Goal: Task Accomplishment & Management: Complete application form

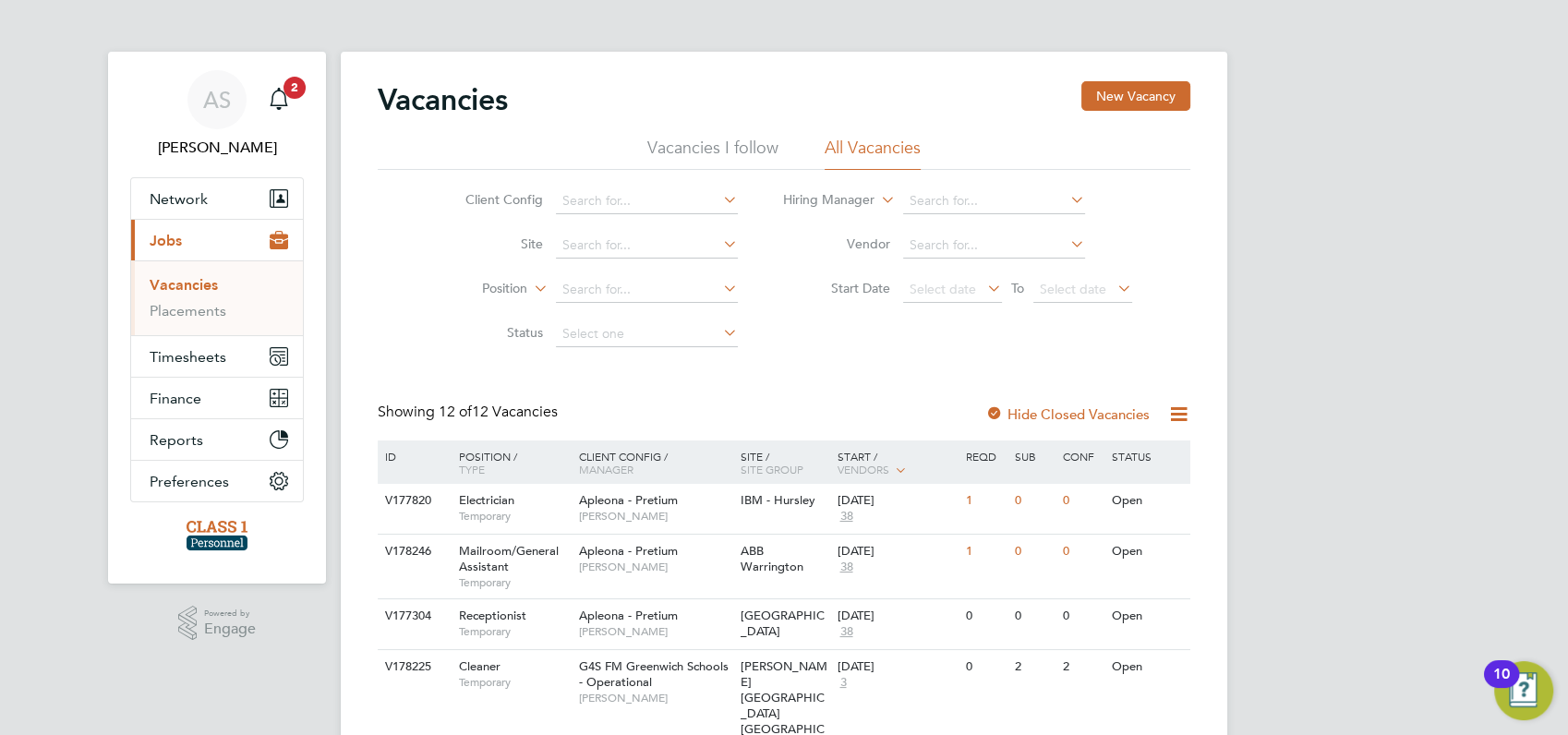
click at [192, 287] on link "Vacancies" at bounding box center [183, 285] width 68 height 17
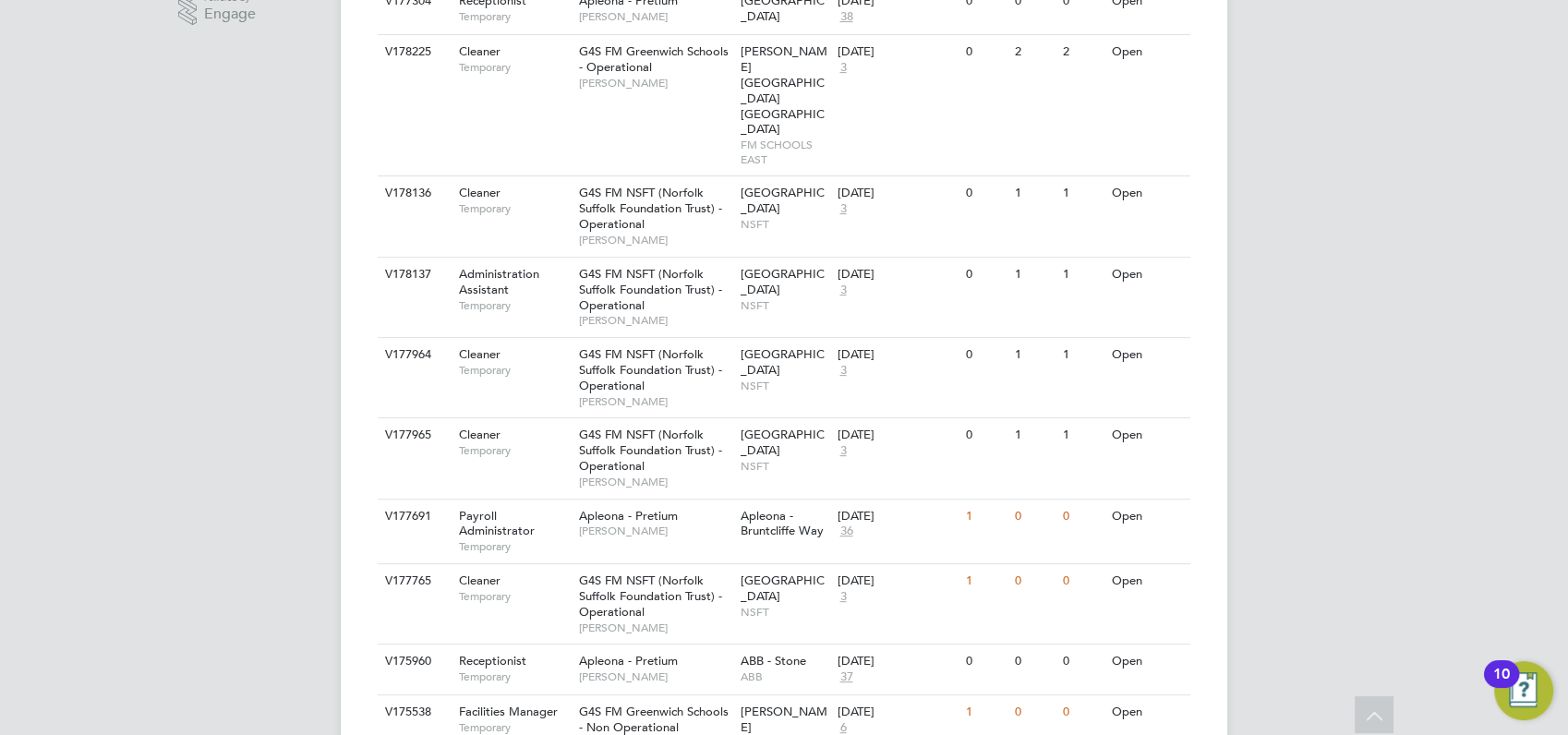
scroll to position [656, 0]
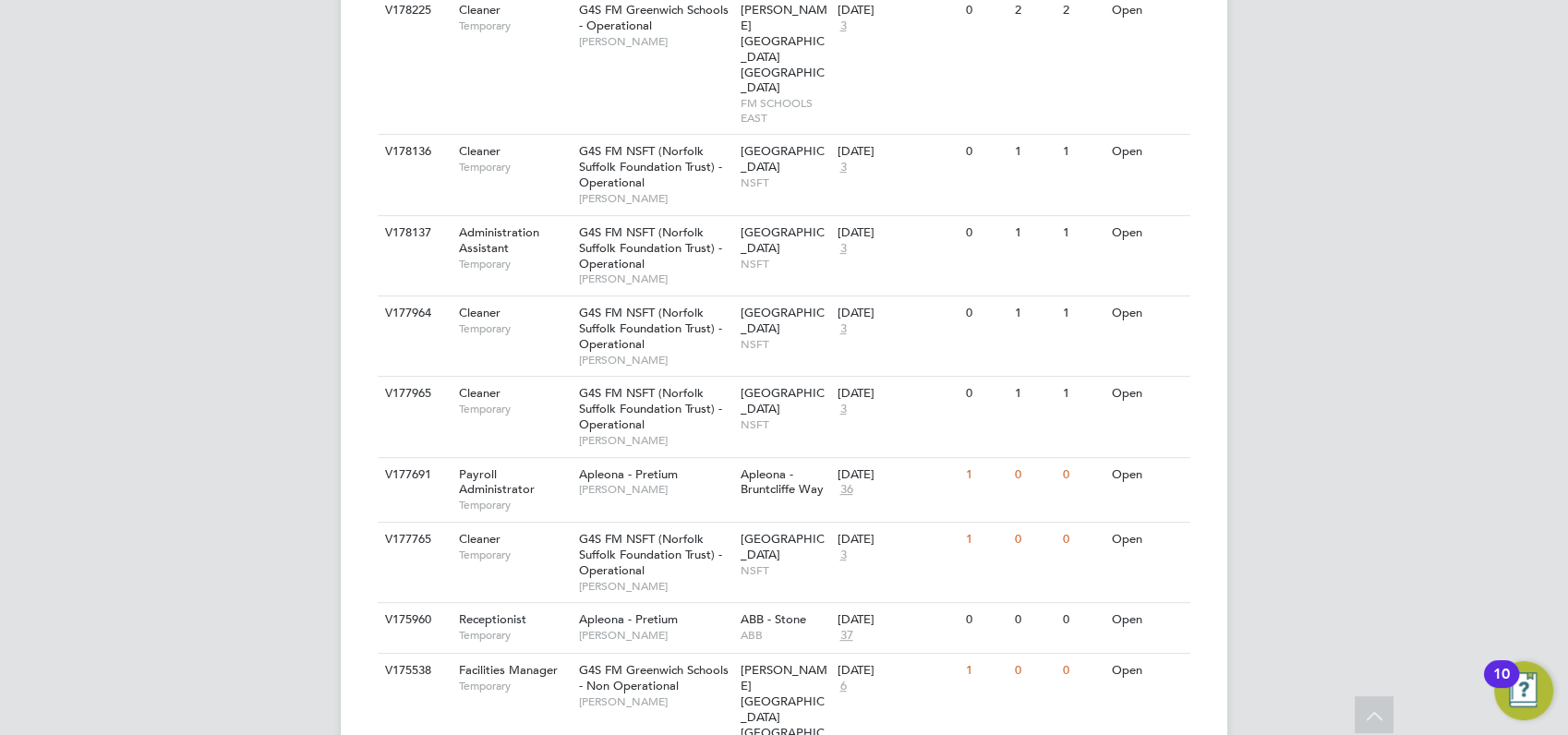
click at [1283, 162] on div "AS [PERSON_NAME] Notifications 2 Applications: Network Businesses Sites Workers…" at bounding box center [784, 103] width 1568 height 1518
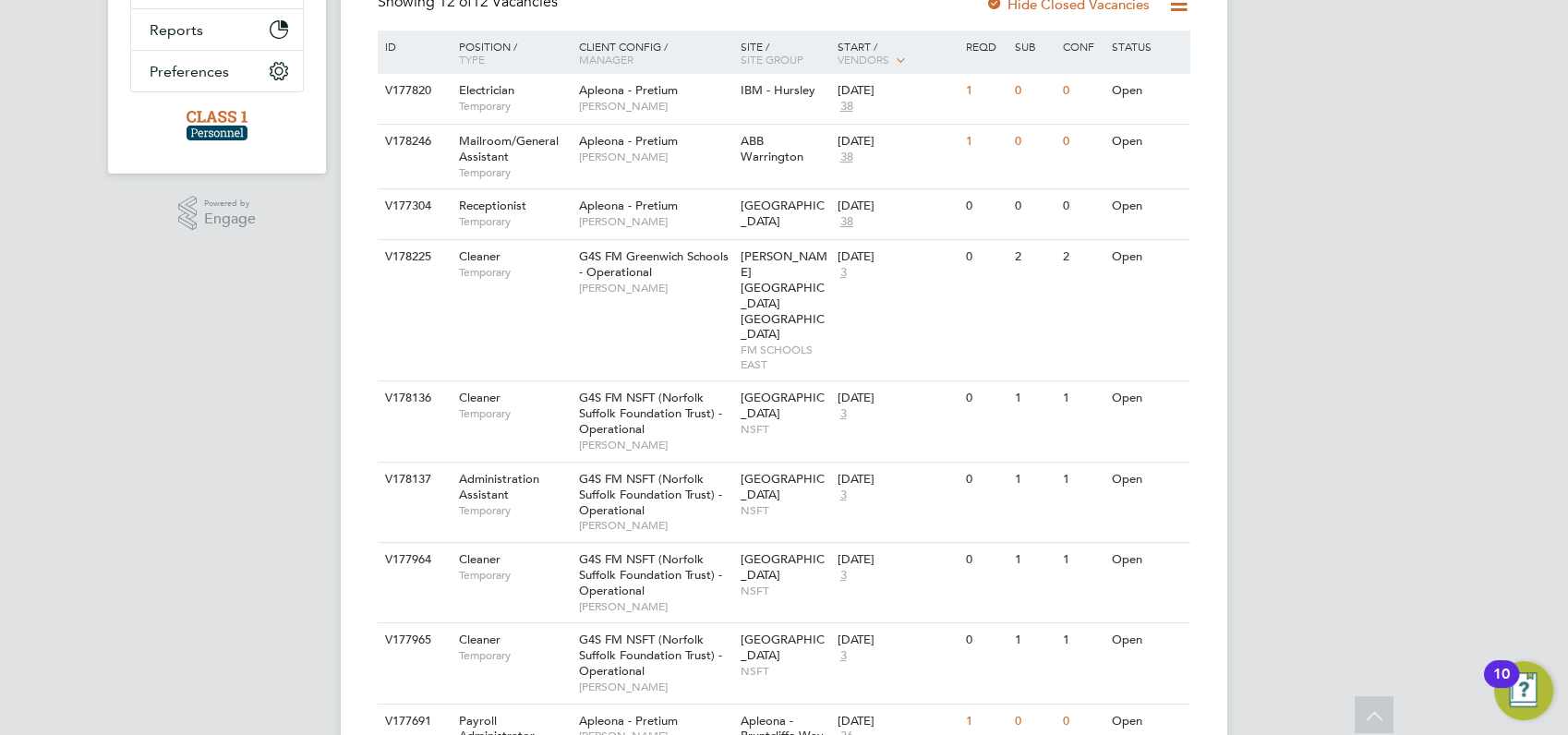
scroll to position [369, 0]
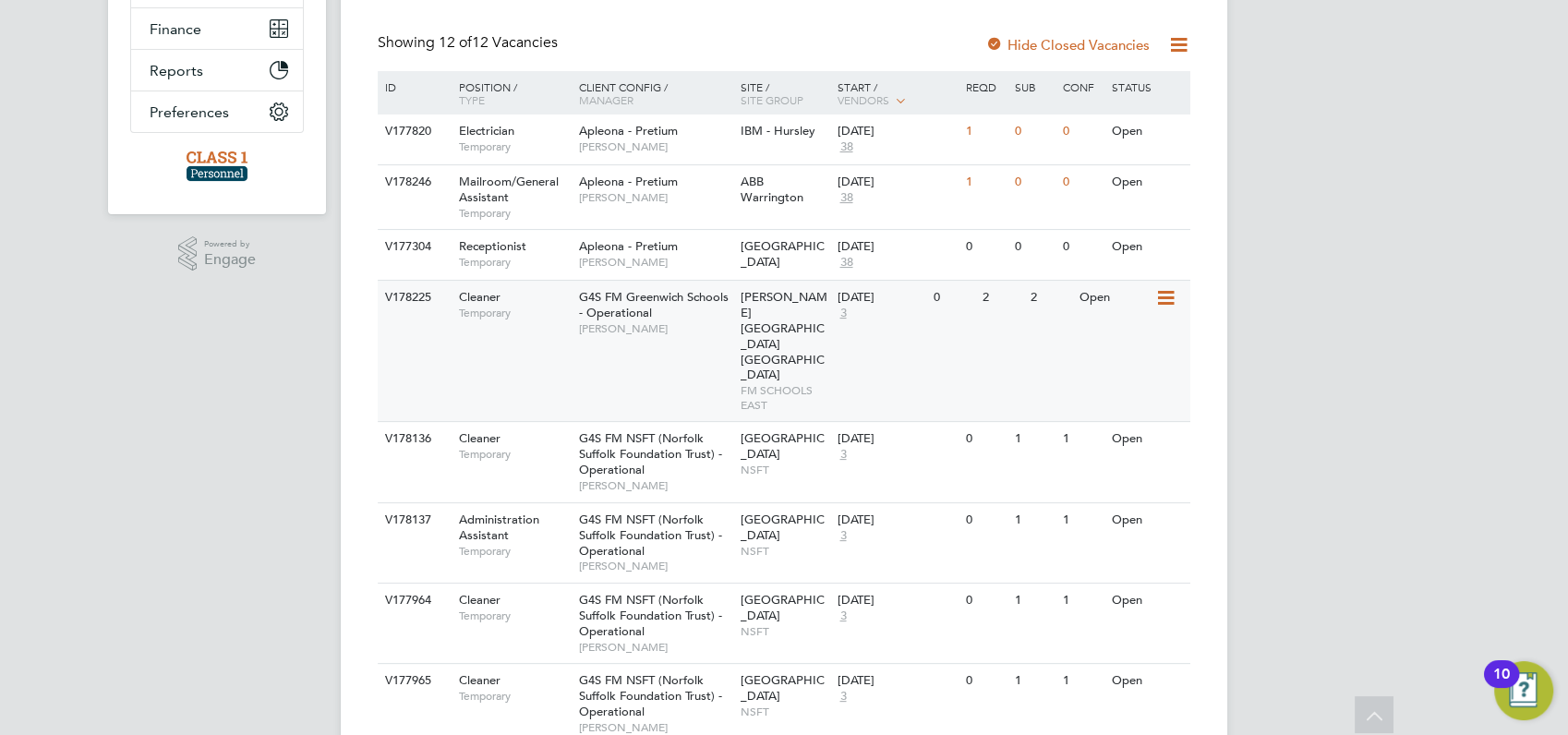
click at [691, 334] on span "[PERSON_NAME]" at bounding box center [655, 328] width 152 height 15
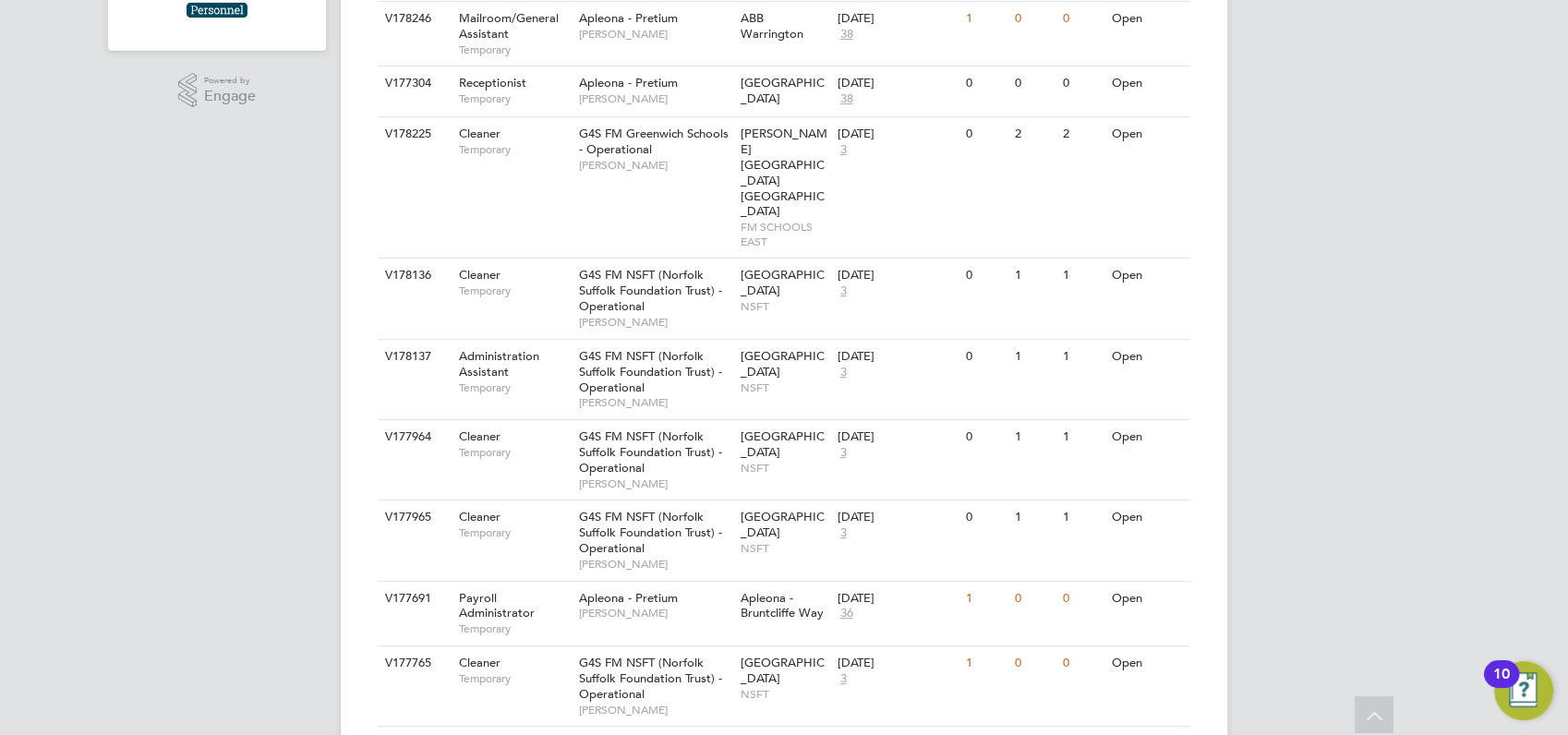
scroll to position [574, 0]
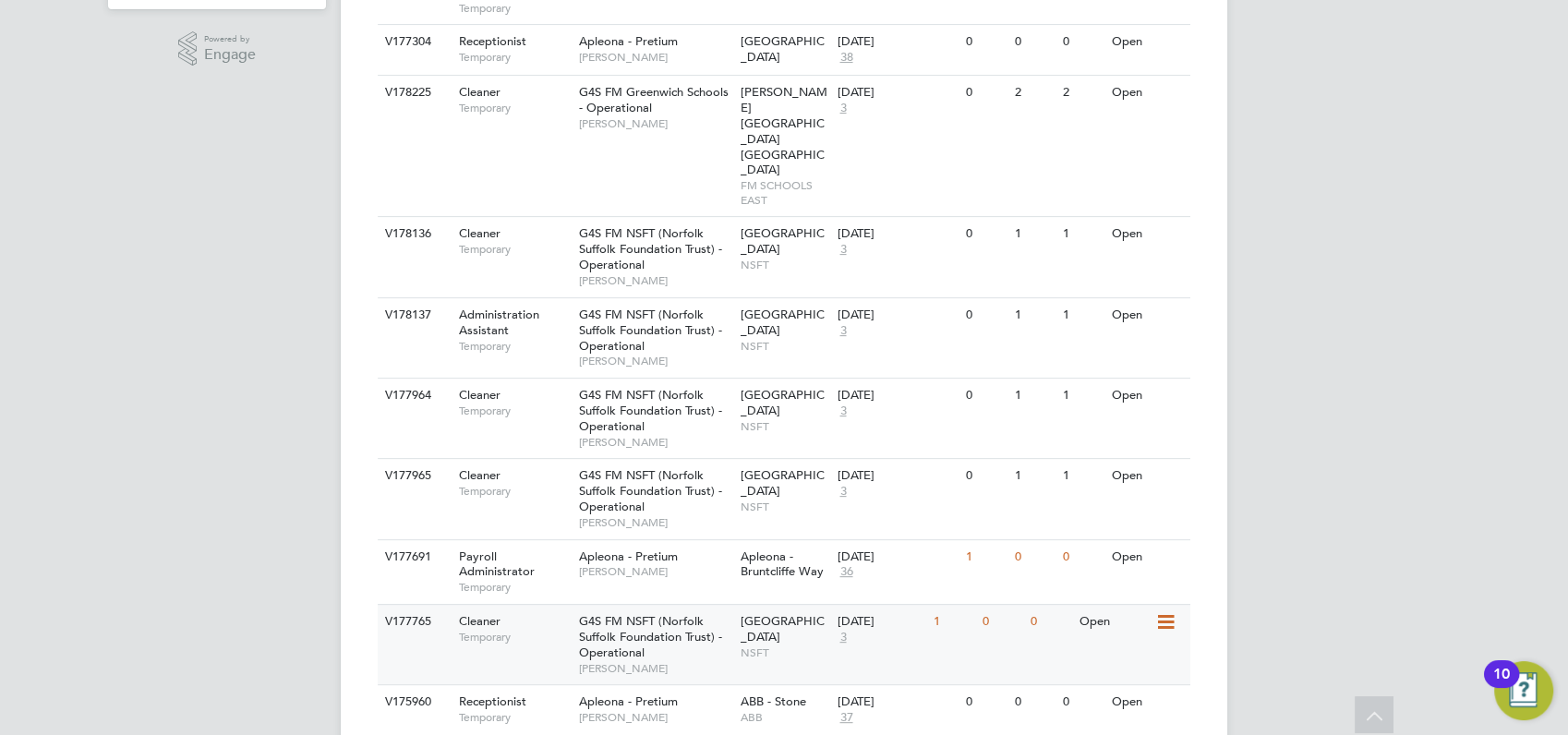
click at [418, 605] on div "V177765" at bounding box center [412, 622] width 65 height 34
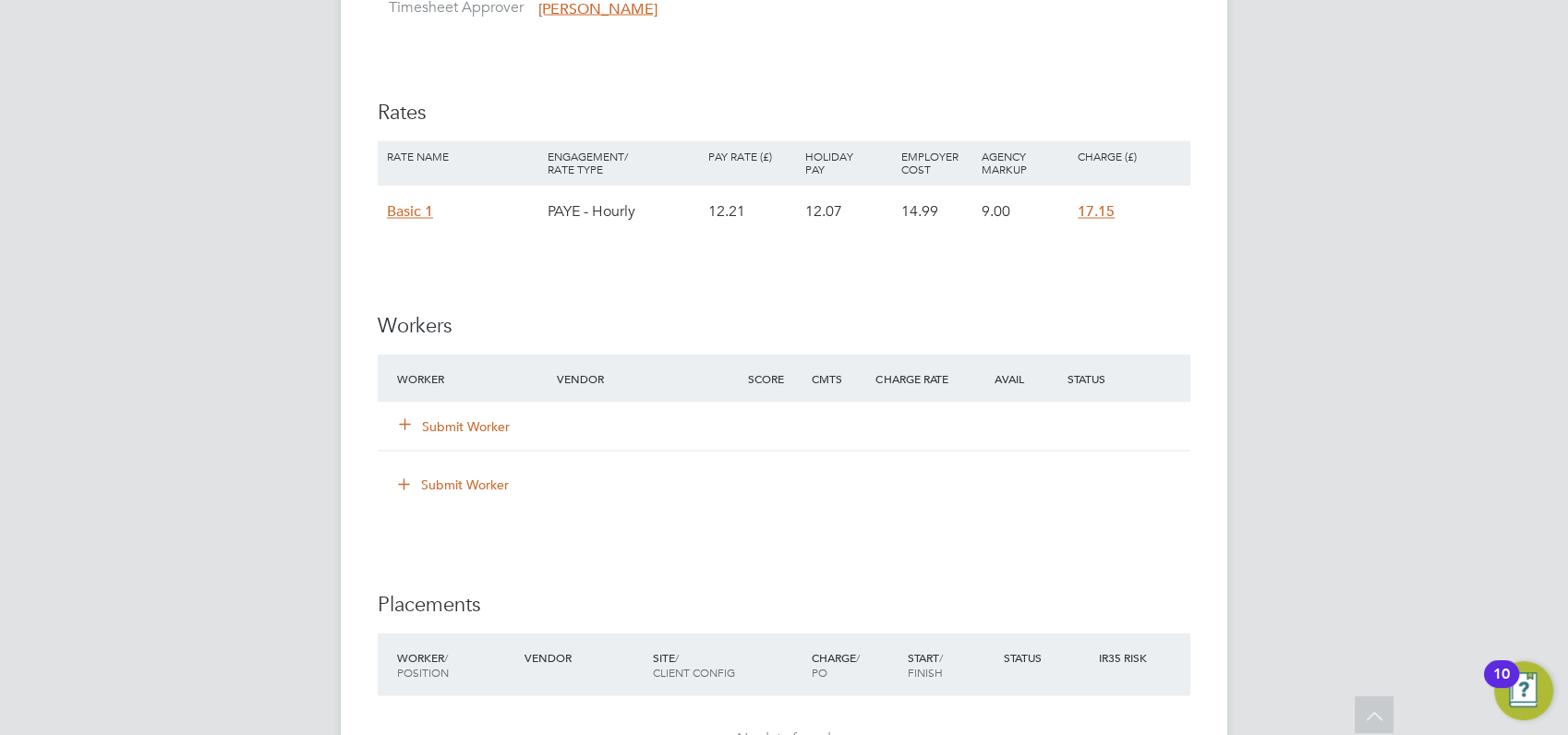
scroll to position [3238, 0]
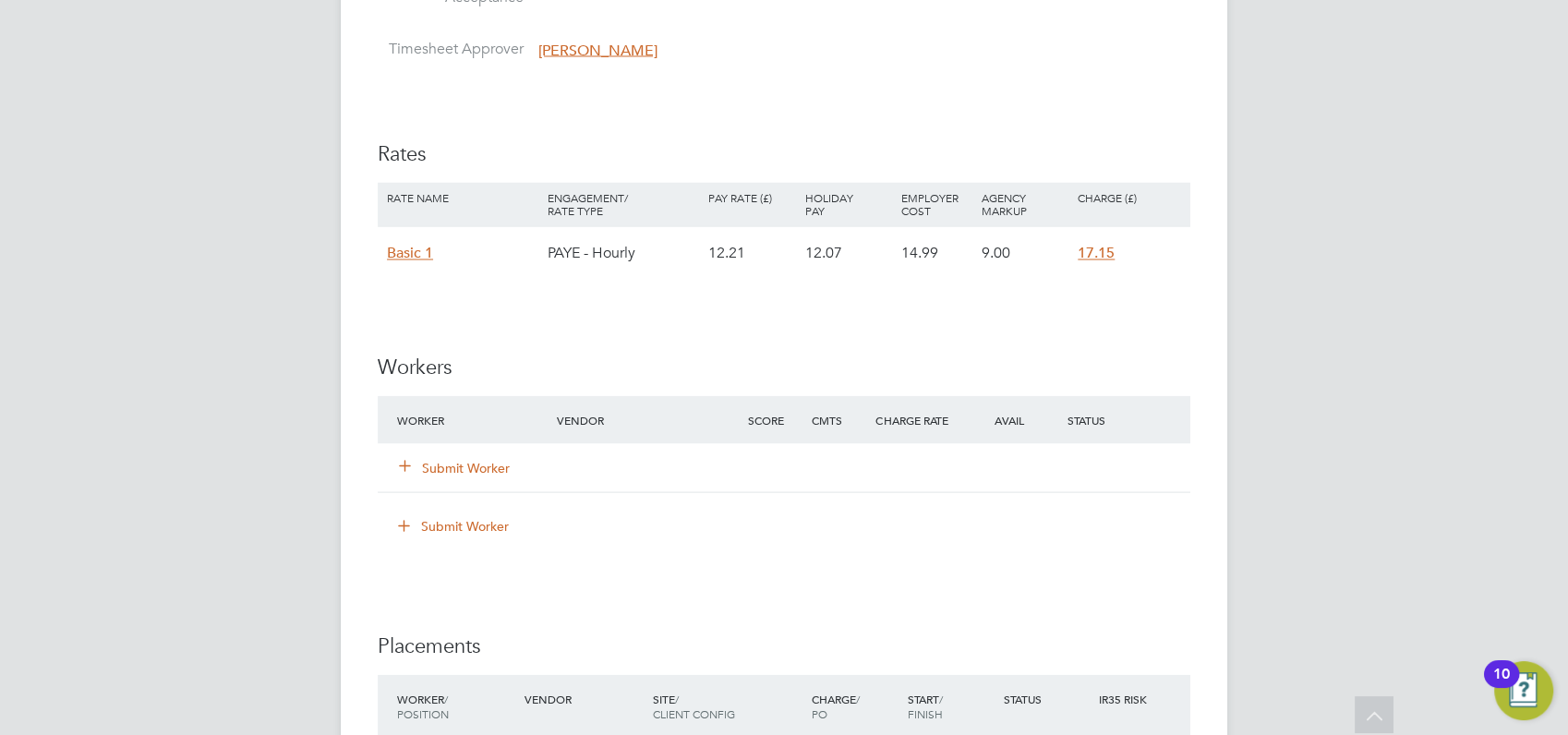
click at [475, 469] on button "Submit Worker" at bounding box center [455, 466] width 111 height 18
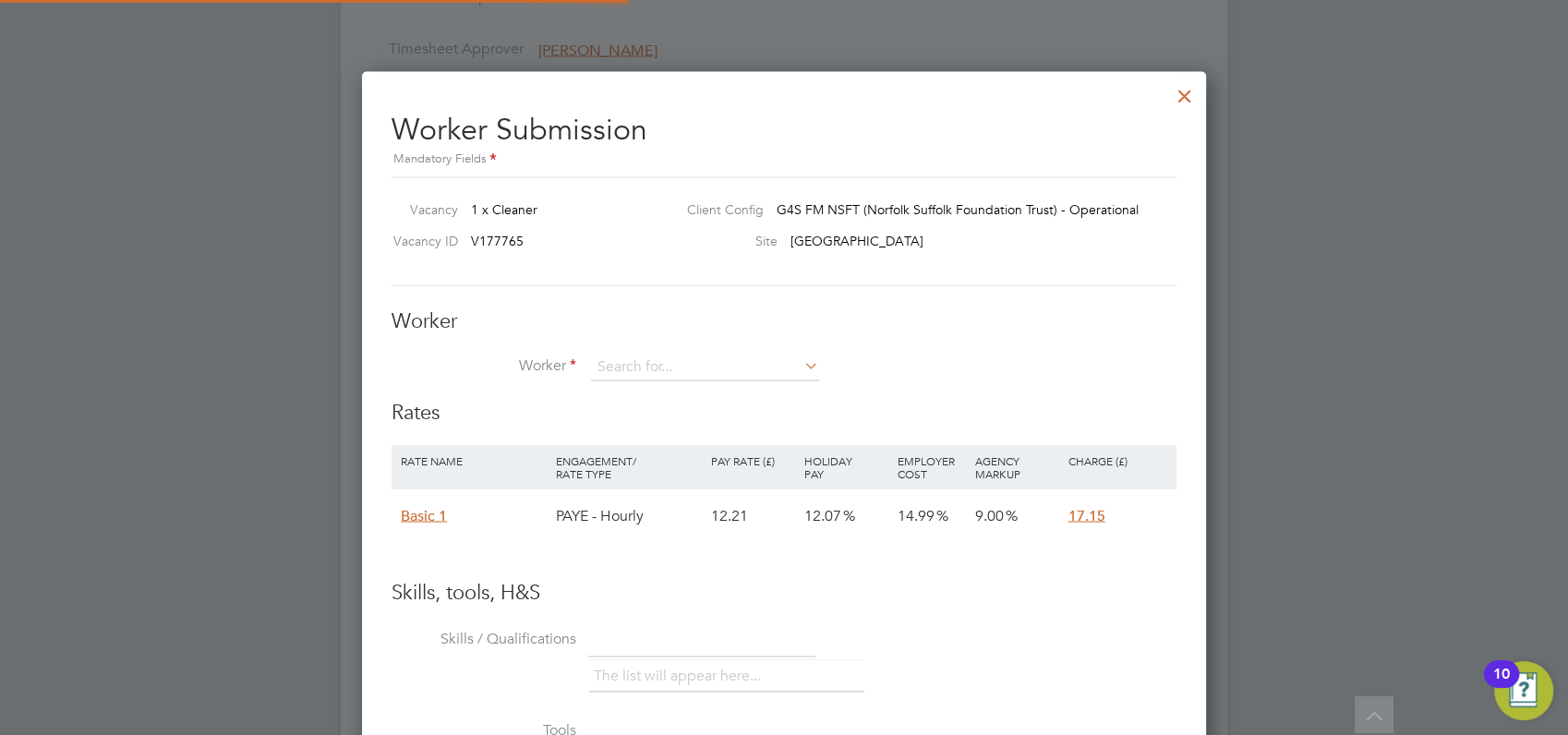
scroll to position [1101, 845]
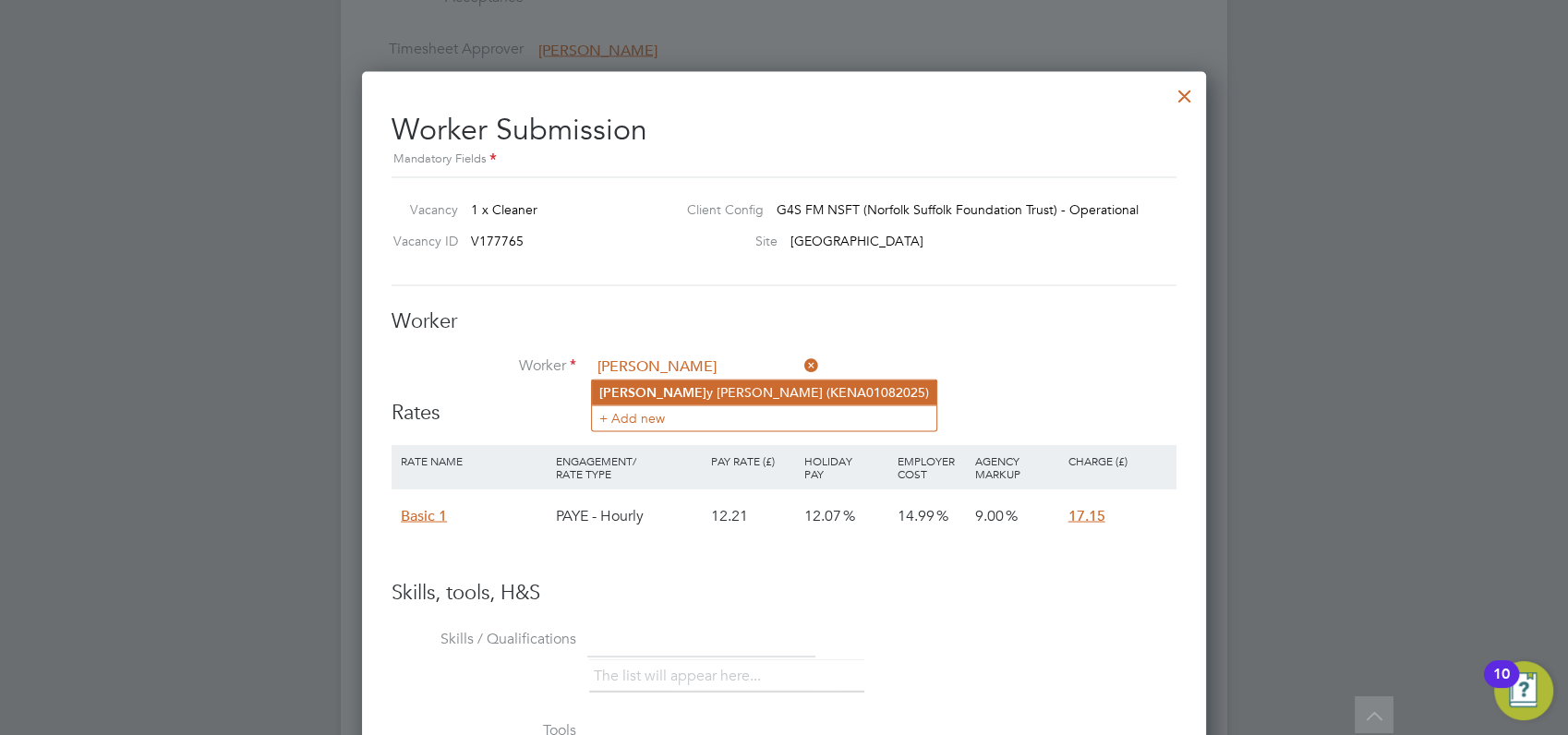
type input "[PERSON_NAME]"
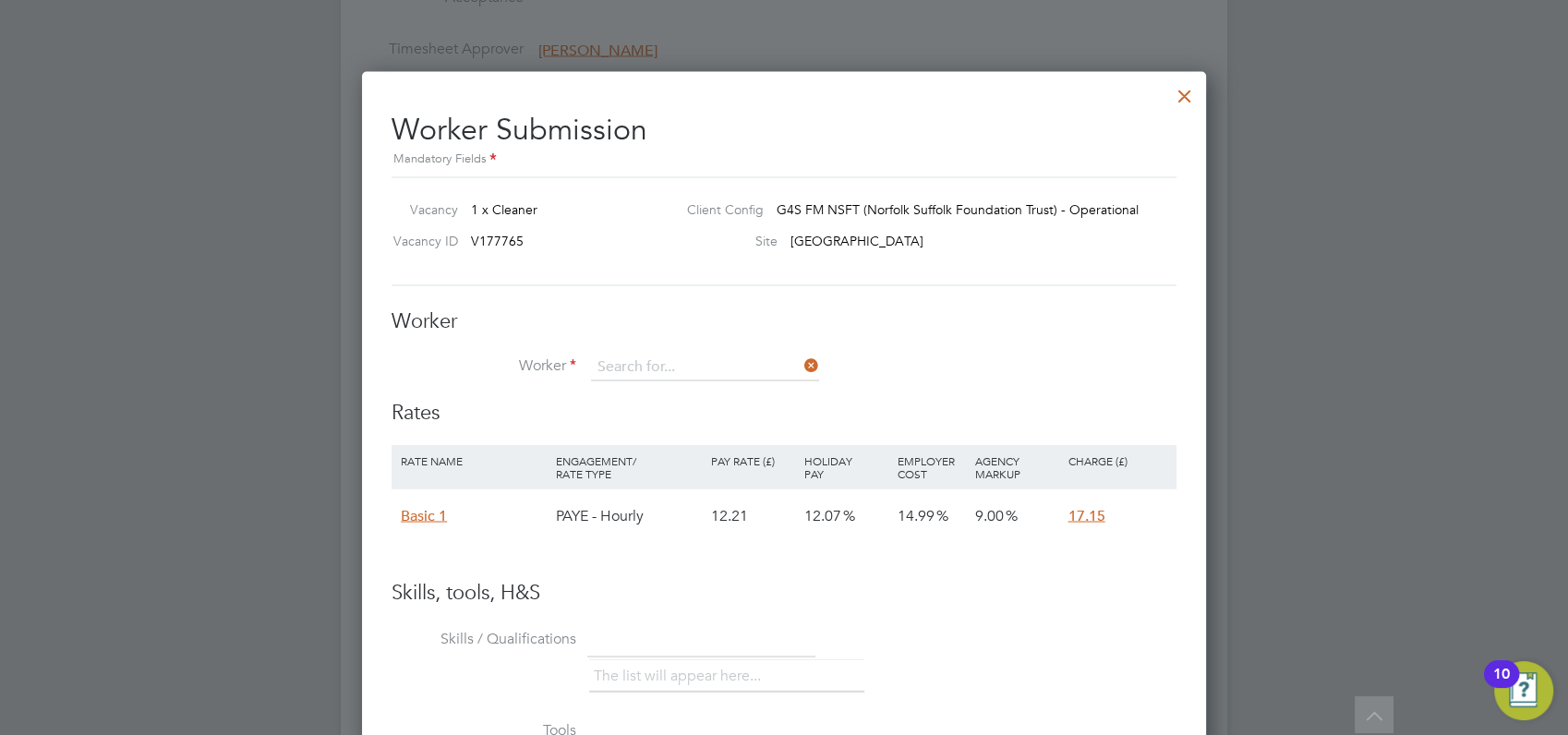
click at [651, 391] on li "[PERSON_NAME] y [PERSON_NAME] (KENA01082025)" at bounding box center [764, 392] width 344 height 25
type input "[PERSON_NAME] (KENA01082025)"
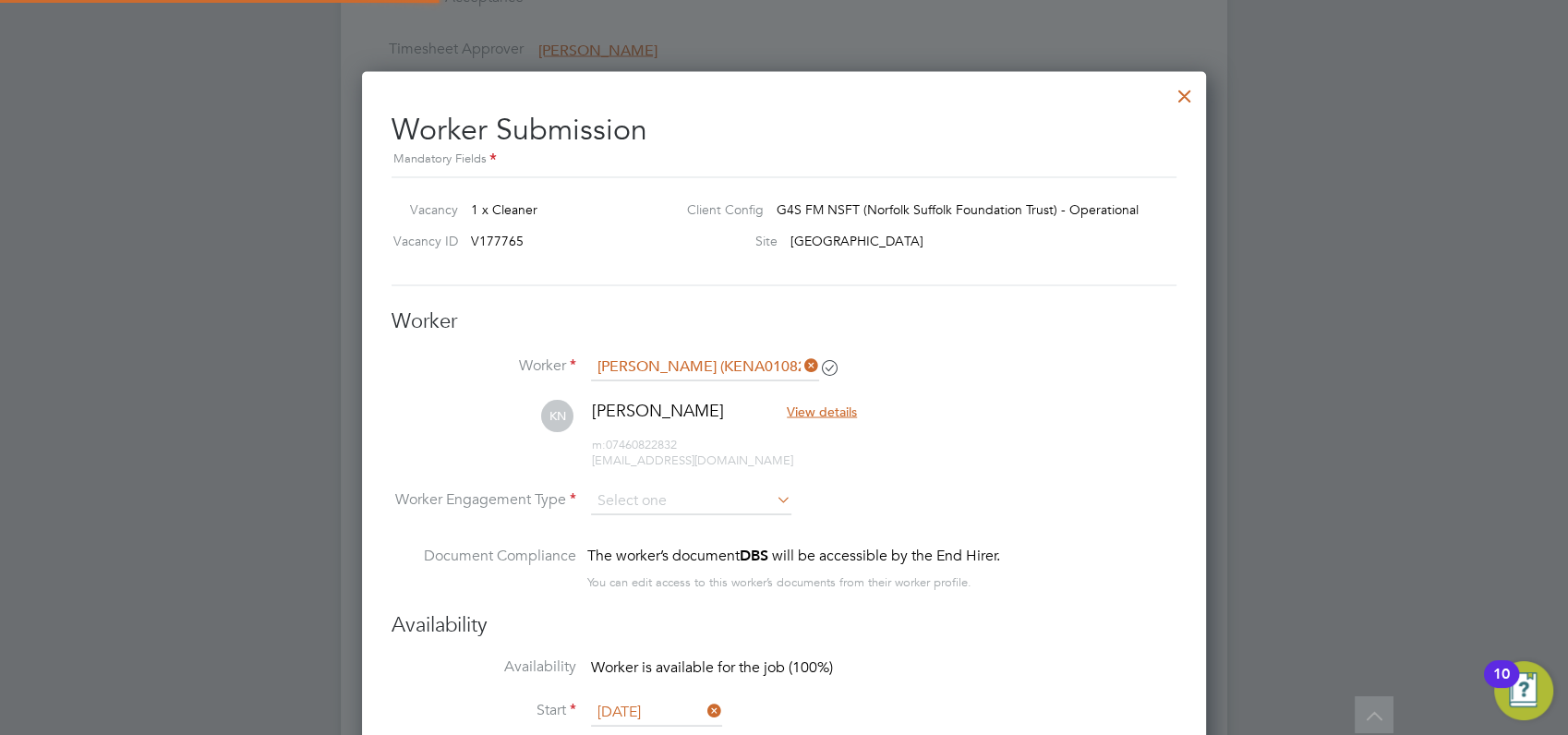
scroll to position [1486, 845]
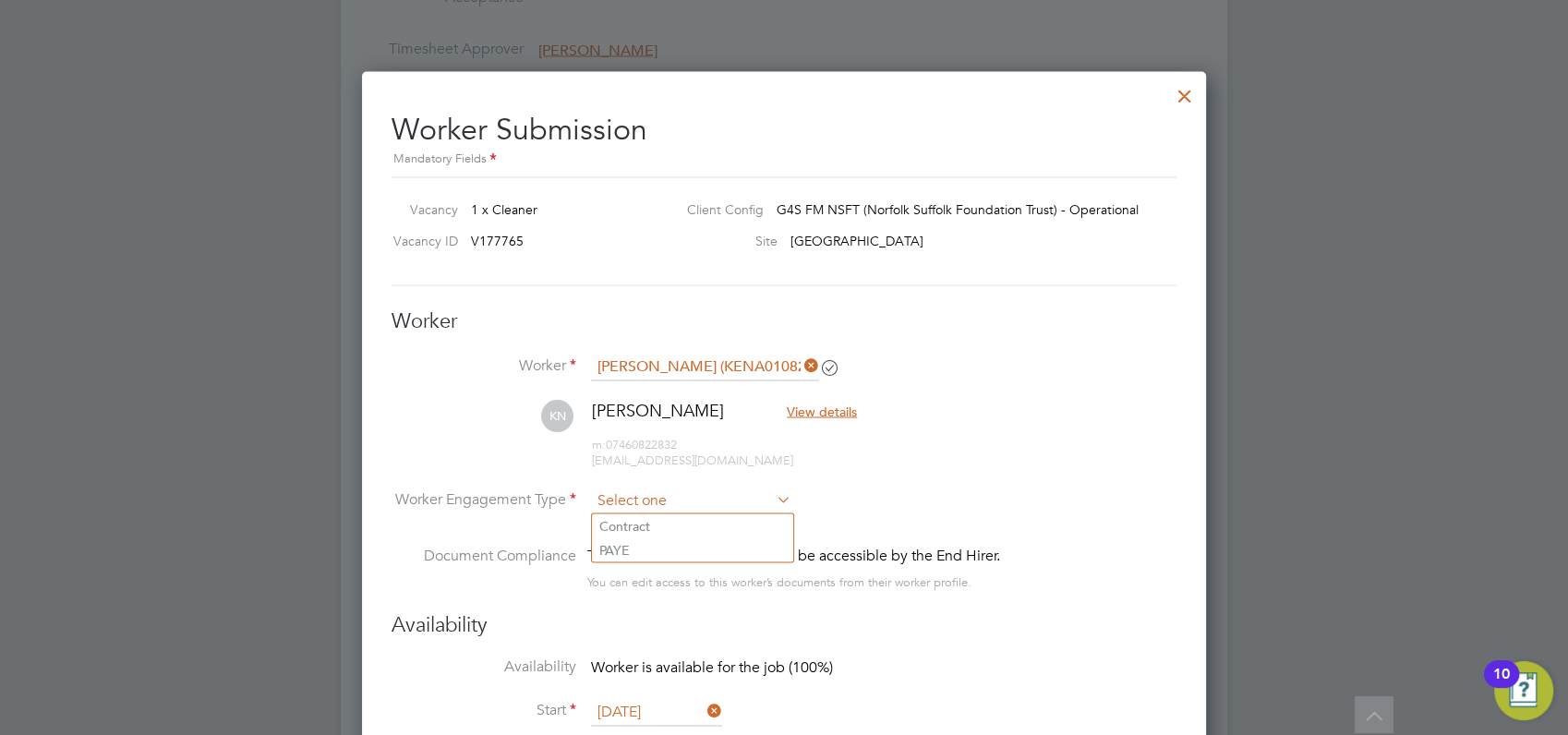
click at [669, 495] on input at bounding box center [691, 500] width 201 height 28
click at [624, 547] on li "PAYE" at bounding box center [693, 549] width 202 height 24
type input "PAYE"
click at [1290, 491] on div at bounding box center [784, 368] width 1568 height 735
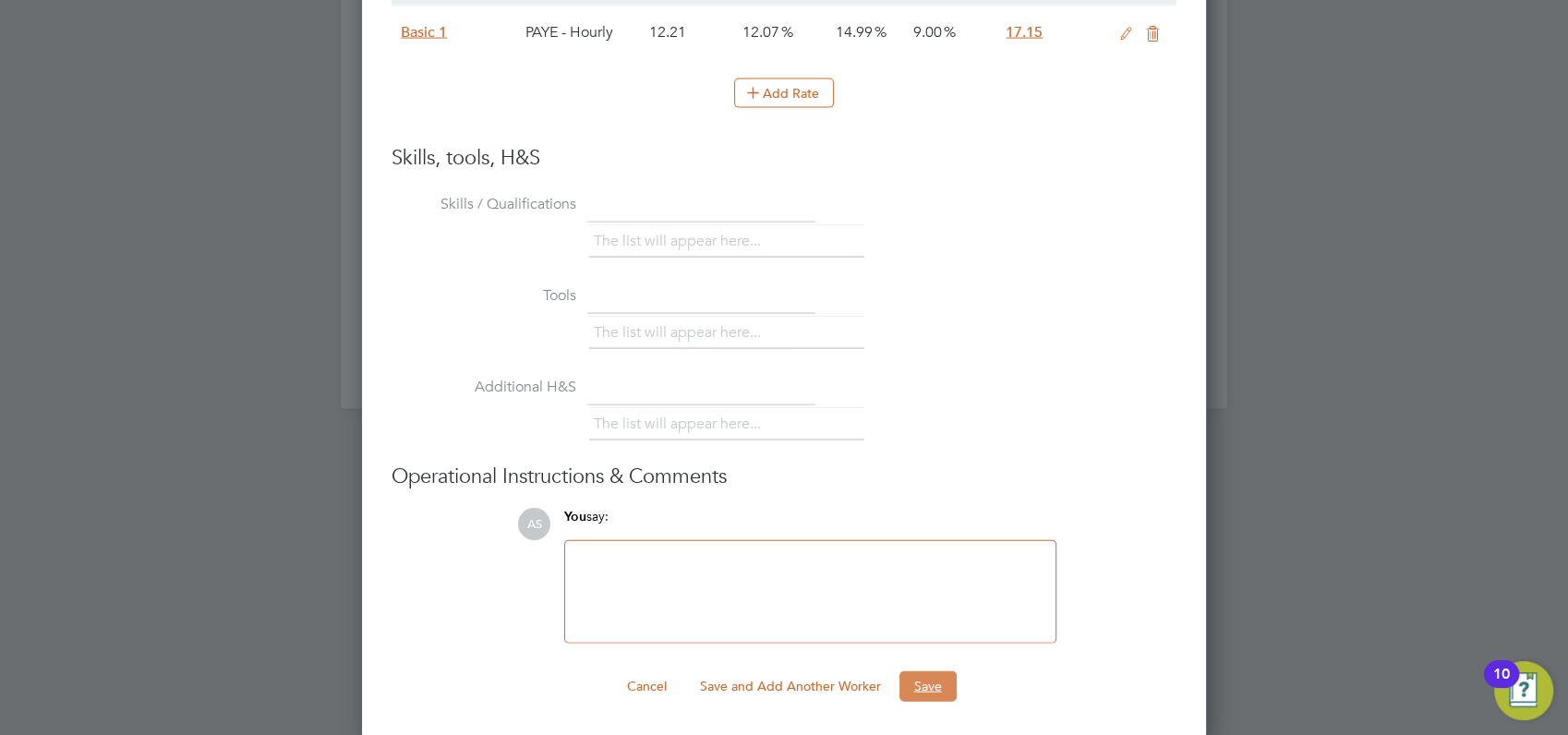
click at [929, 685] on button "Save" at bounding box center [928, 686] width 57 height 29
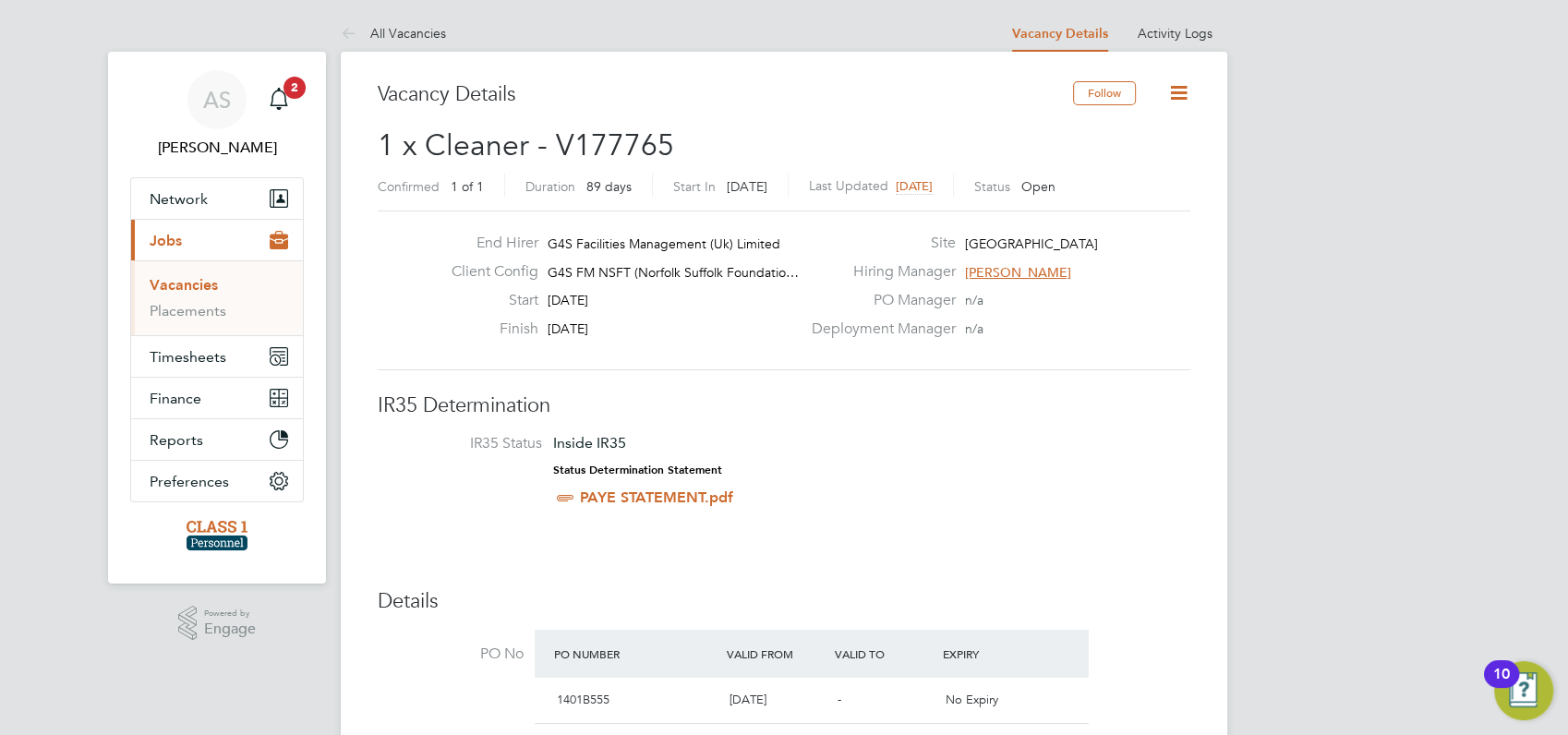
click at [177, 284] on link "Vacancies" at bounding box center [183, 285] width 68 height 17
